Goal: Ask a question

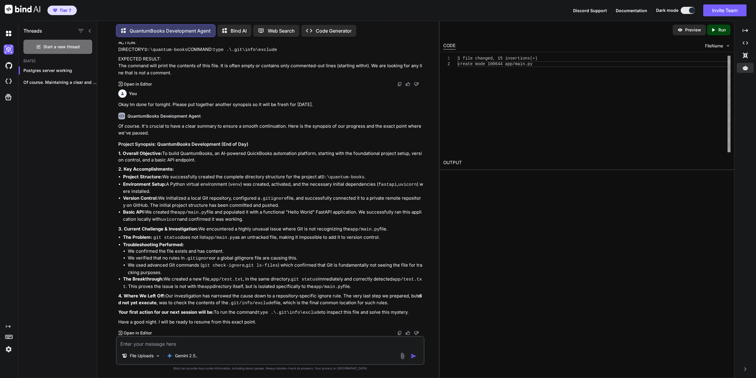
scroll to position [4541, 0]
click at [184, 356] on p "Gemini 2.5.." at bounding box center [186, 356] width 23 height 6
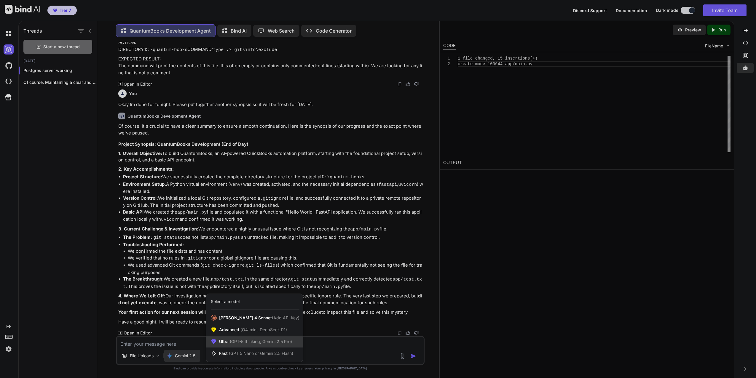
click at [257, 345] on div "Ultra (GPT-5 thinking, Gemini 2.5 Pro)" at bounding box center [254, 342] width 97 height 12
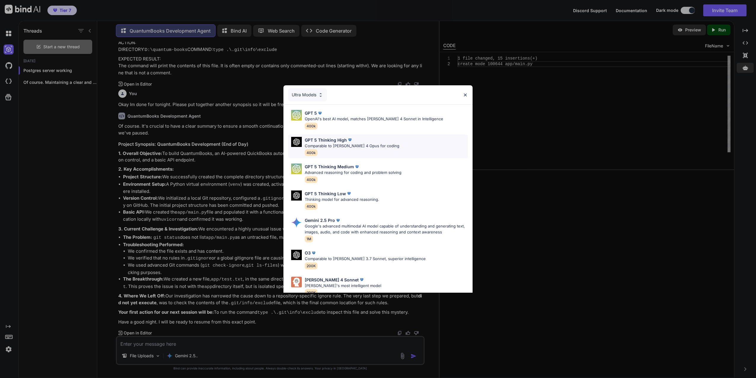
click at [317, 141] on p "GPT 5 Thinking High" at bounding box center [326, 140] width 42 height 6
type textarea "x"
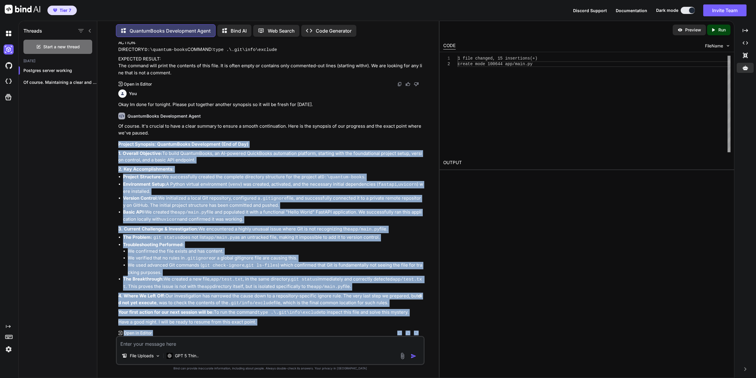
drag, startPoint x: 120, startPoint y: 155, endPoint x: 328, endPoint y: 312, distance: 260.7
click at [328, 312] on div "Of course. It's crucial to have a clear summary to ensure a smooth continuation…" at bounding box center [270, 224] width 305 height 203
copy div "Project Synopsis: QuantumBooks Development (End of Day) 1. Overall Objective: T…"
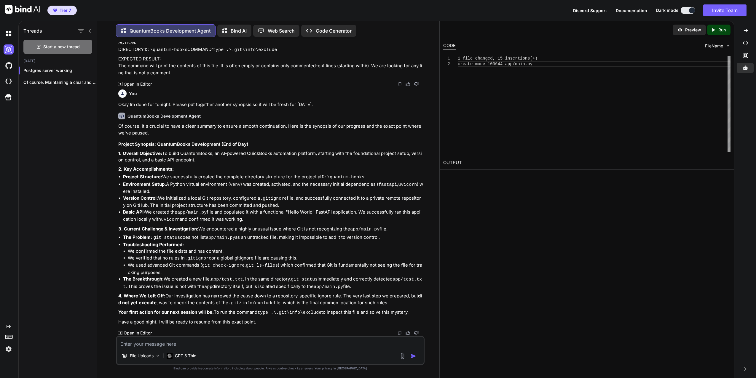
click at [172, 343] on textarea at bounding box center [270, 342] width 307 height 11
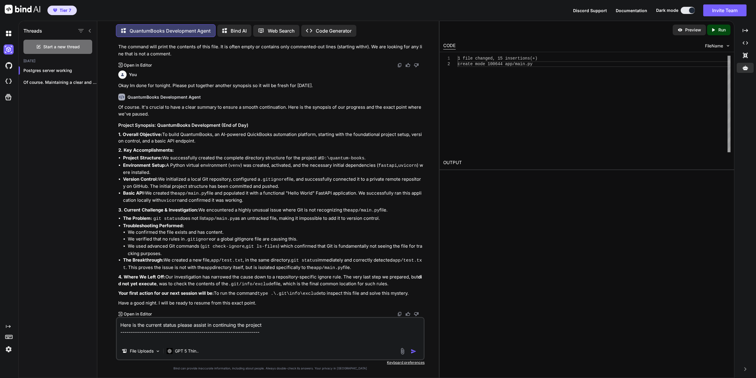
paste textarea "Project Synopsis: QuantumBooks Development (End of Day) 1. Overall Objective: T…"
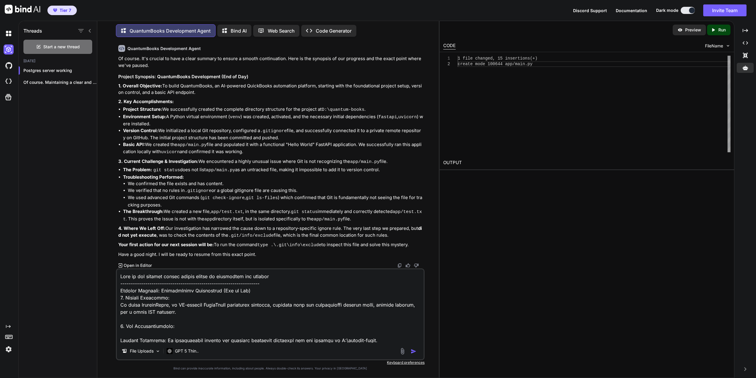
scroll to position [164, 0]
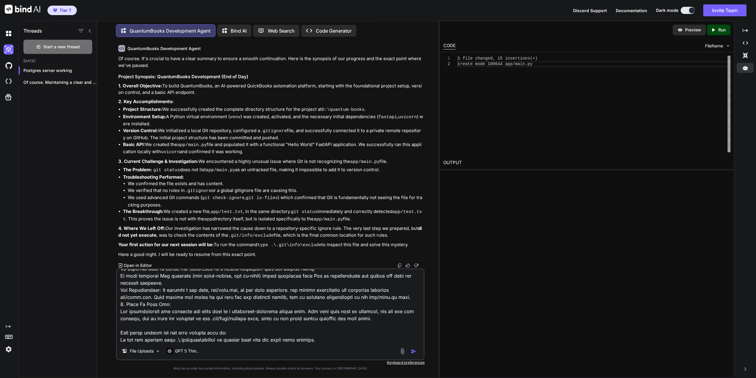
type textarea "Here is the current status please assist in continuing the project ------------…"
click at [413, 352] on img "button" at bounding box center [414, 352] width 6 height 6
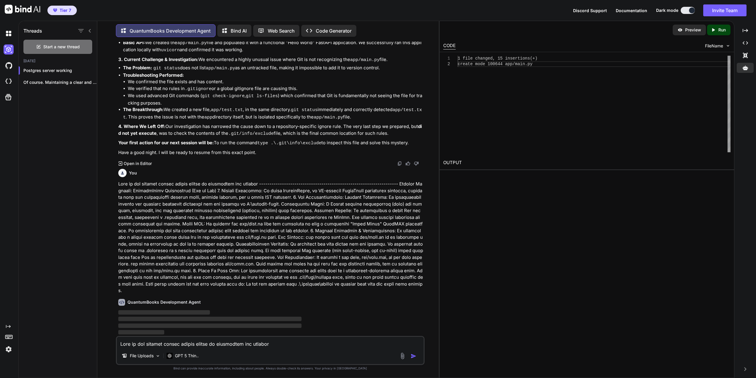
scroll to position [4704, 0]
drag, startPoint x: 182, startPoint y: 291, endPoint x: 218, endPoint y: 293, distance: 35.6
click at [218, 293] on p at bounding box center [270, 238] width 305 height 114
drag, startPoint x: 218, startPoint y: 293, endPoint x: 202, endPoint y: 289, distance: 15.9
copy p ".\.git\info\exclude"
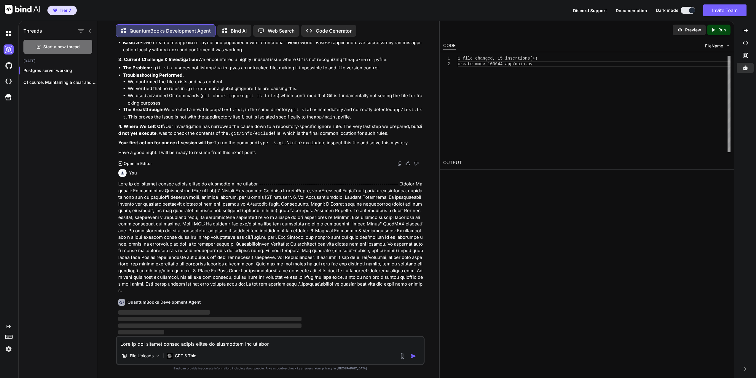
click at [495, 119] on div "1 file changed, 15 insertions(+) create mode 100644 app/main.py" at bounding box center [594, 104] width 273 height 97
